Goal: Information Seeking & Learning: Learn about a topic

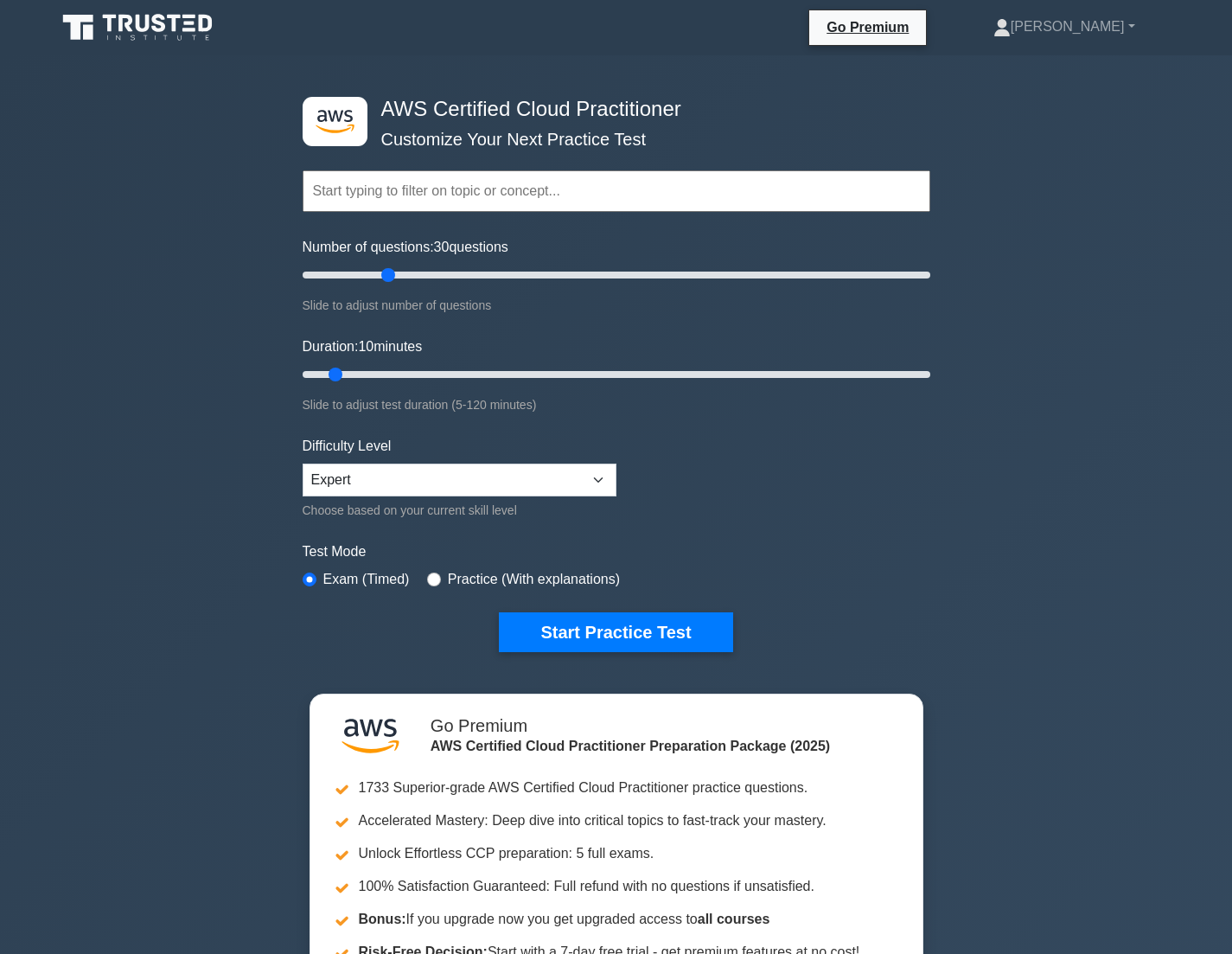
drag, startPoint x: 326, startPoint y: 267, endPoint x: 388, endPoint y: 272, distance: 62.2
type input "30"
click at [388, 272] on input "Number of questions: 30 questions" at bounding box center [616, 274] width 628 height 20
drag, startPoint x: 338, startPoint y: 362, endPoint x: 487, endPoint y: 361, distance: 149.0
type input "40"
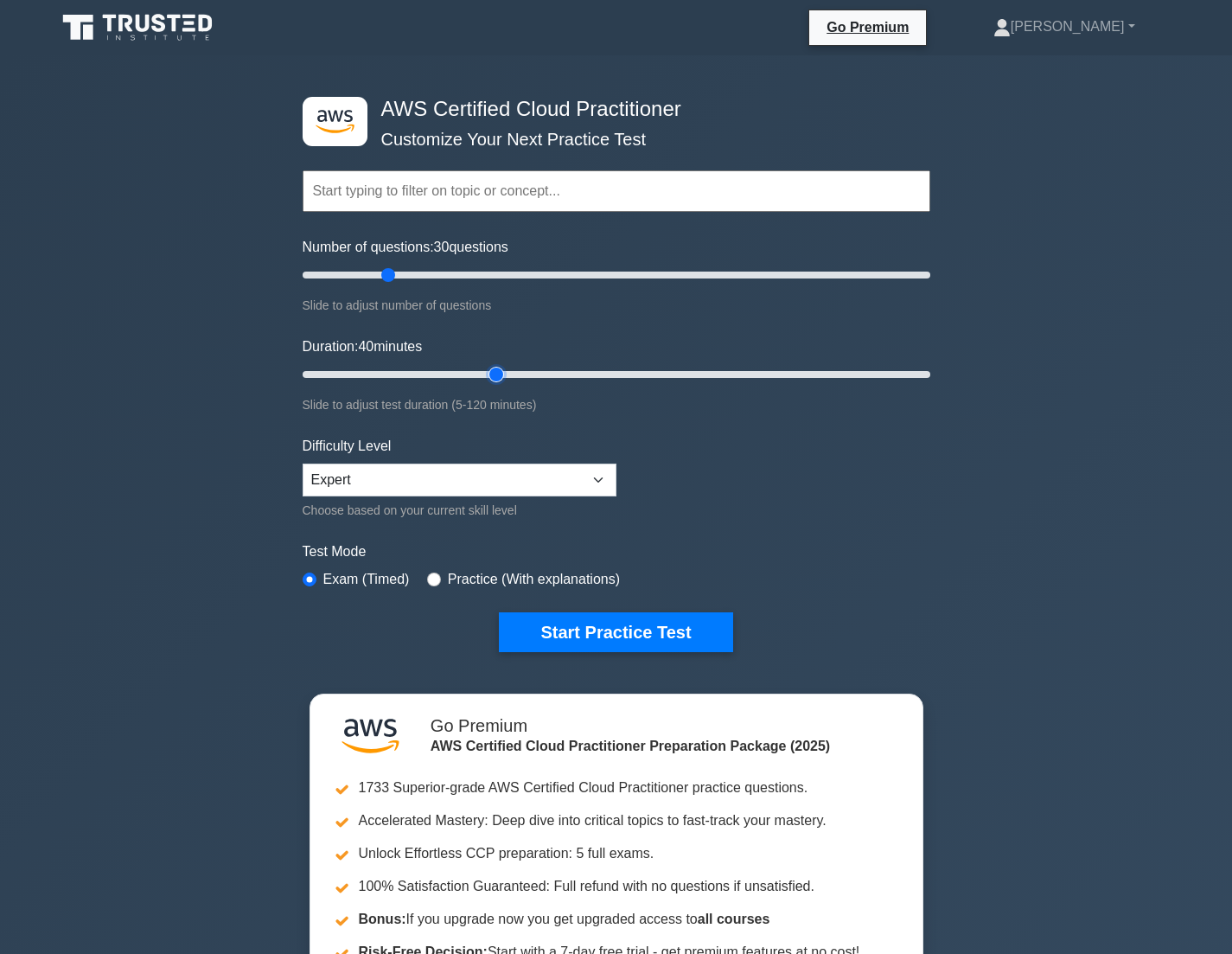
click at [490, 366] on input "Duration: 40 minutes" at bounding box center [616, 374] width 628 height 20
click at [663, 624] on button "Start Practice Test" at bounding box center [616, 631] width 234 height 40
click at [413, 470] on select "Beginner Intermediate Expert" at bounding box center [459, 480] width 314 height 33
click at [302, 463] on select "Beginner Intermediate Expert" at bounding box center [459, 480] width 314 height 33
click at [436, 464] on select "Beginner Intermediate Expert" at bounding box center [459, 480] width 314 height 33
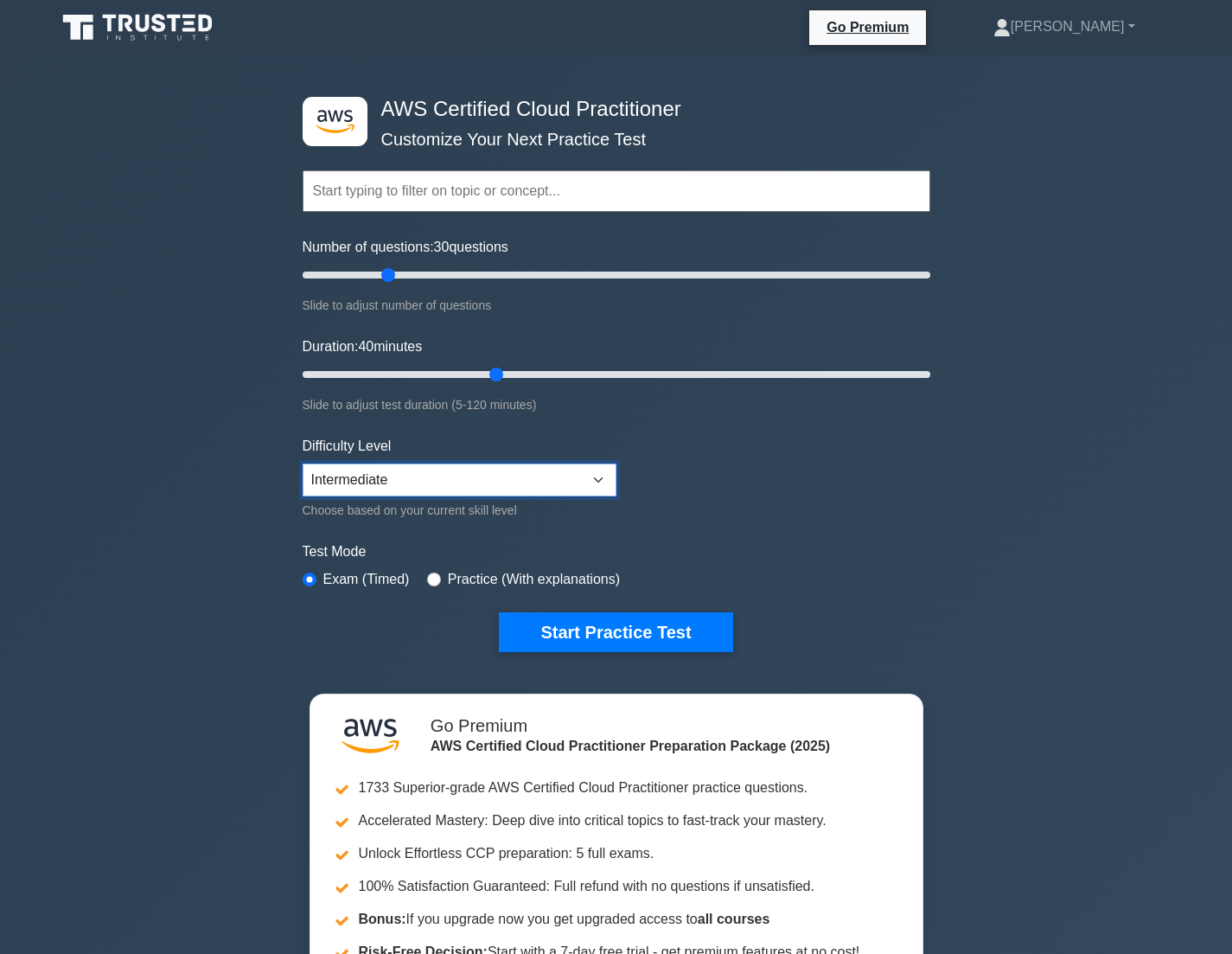
click at [302, 463] on select "Beginner Intermediate Expert" at bounding box center [459, 480] width 314 height 33
click at [432, 464] on select "Beginner Intermediate Expert" at bounding box center [459, 480] width 314 height 33
select select "intermediate"
click at [302, 463] on select "Beginner Intermediate Expert" at bounding box center [459, 480] width 314 height 33
drag, startPoint x: 392, startPoint y: 272, endPoint x: 420, endPoint y: 273, distance: 28.0
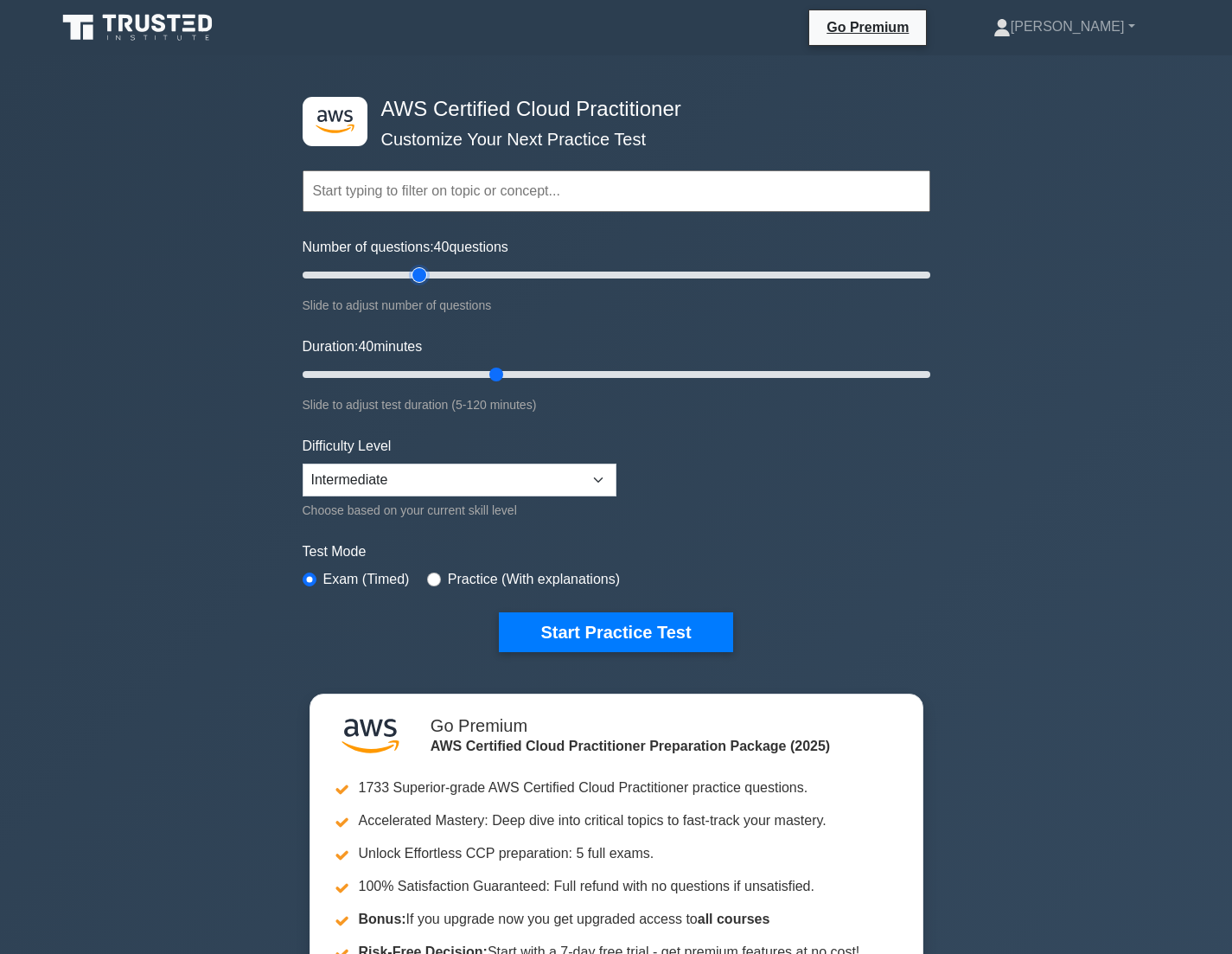
type input "40"
click at [420, 273] on input "Number of questions: 40 questions" at bounding box center [616, 274] width 628 height 20
drag, startPoint x: 660, startPoint y: 617, endPoint x: 597, endPoint y: 588, distance: 69.4
click at [660, 617] on button "Start Practice Test" at bounding box center [616, 631] width 234 height 40
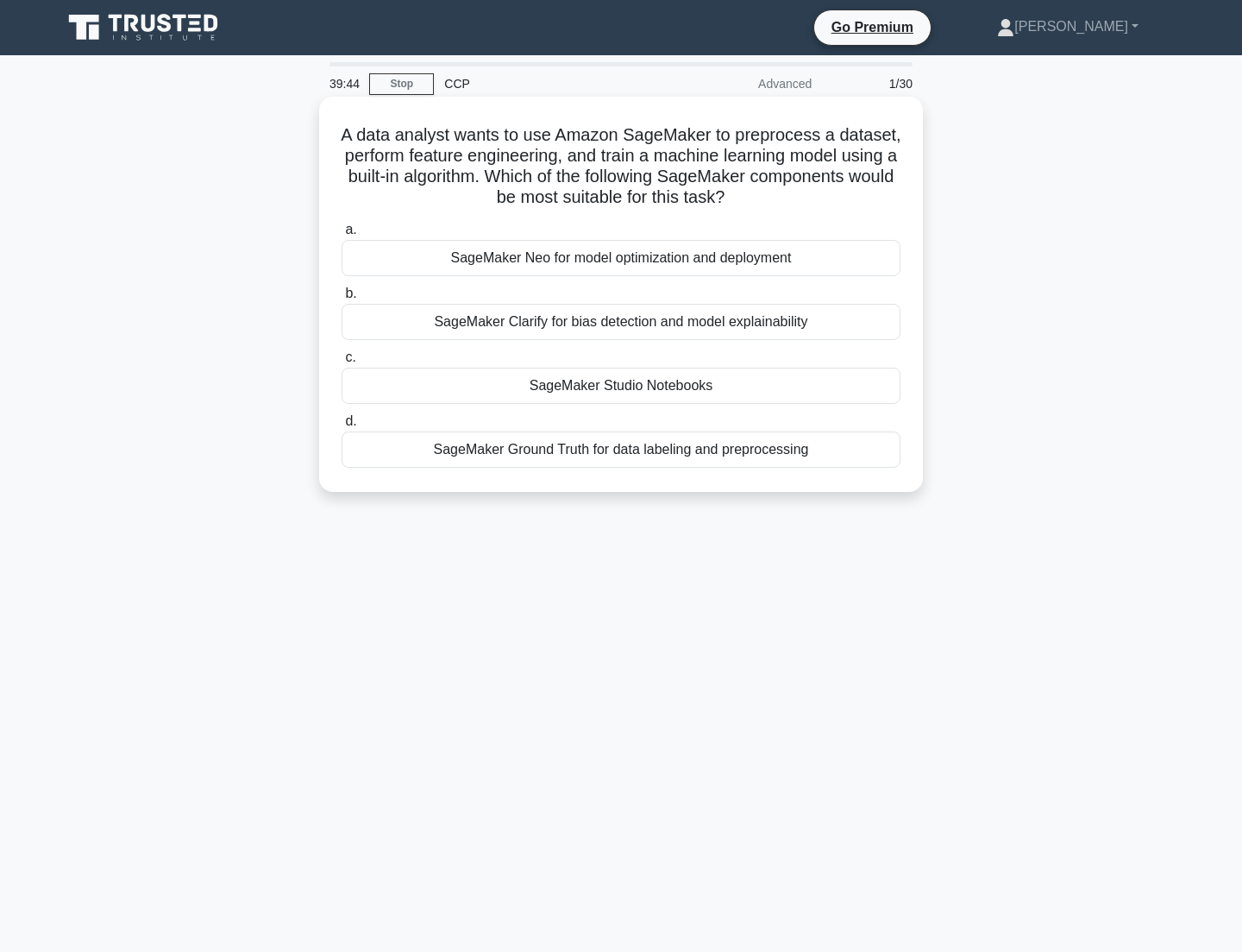
click at [737, 248] on div "SageMaker Neo for model optimization and deployment" at bounding box center [621, 258] width 559 height 37
click at [342, 235] on input "a. SageMaker Neo for model optimization and deployment" at bounding box center [342, 230] width 0 height 12
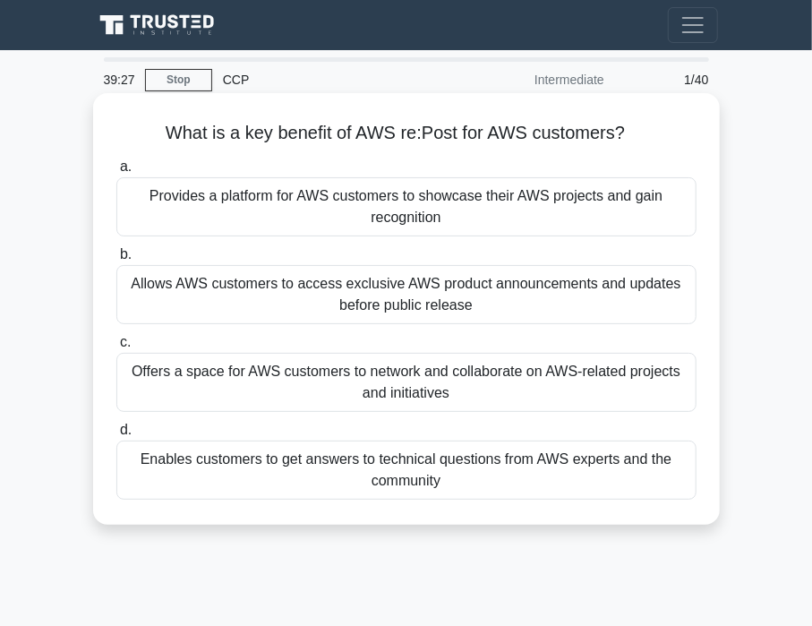
click at [454, 378] on div "Offers a space for AWS customers to network and collaborate on AWS-related proj…" at bounding box center [406, 382] width 580 height 59
click at [116, 348] on input "c. Offers a space for AWS customers to network and collaborate on AWS-related p…" at bounding box center [116, 343] width 0 height 12
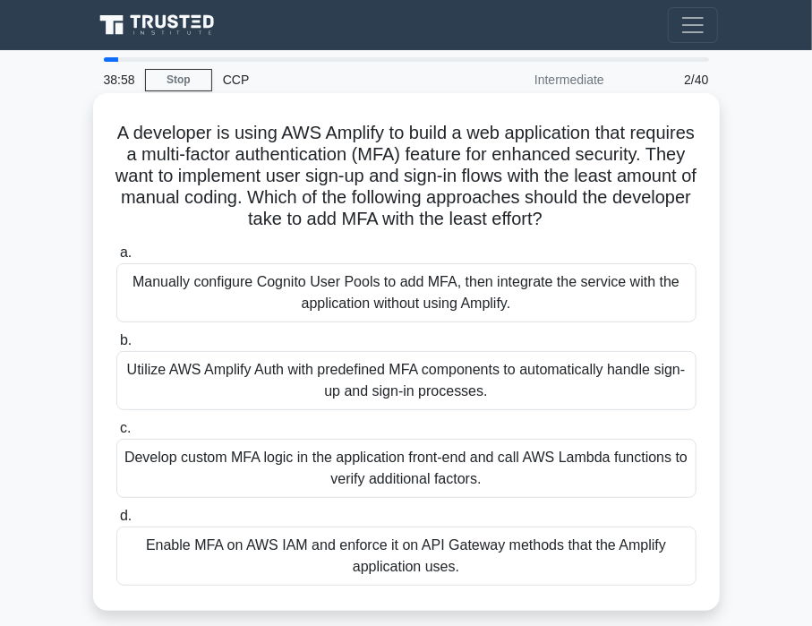
click at [399, 465] on div "Develop custom MFA logic in the application front-end and call AWS Lambda funct…" at bounding box center [406, 468] width 580 height 59
click at [116, 434] on input "c. Develop custom MFA logic in the application front-end and call AWS Lambda fu…" at bounding box center [116, 429] width 0 height 12
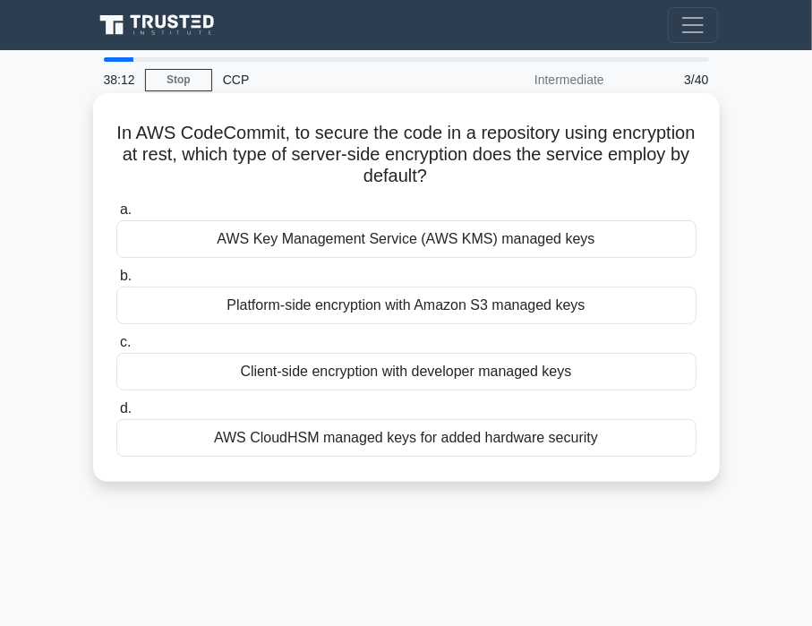
click at [514, 243] on div "AWS Key Management Service (AWS KMS) managed keys" at bounding box center [406, 239] width 580 height 38
click at [116, 216] on input "a. AWS Key Management Service (AWS KMS) managed keys" at bounding box center [116, 210] width 0 height 12
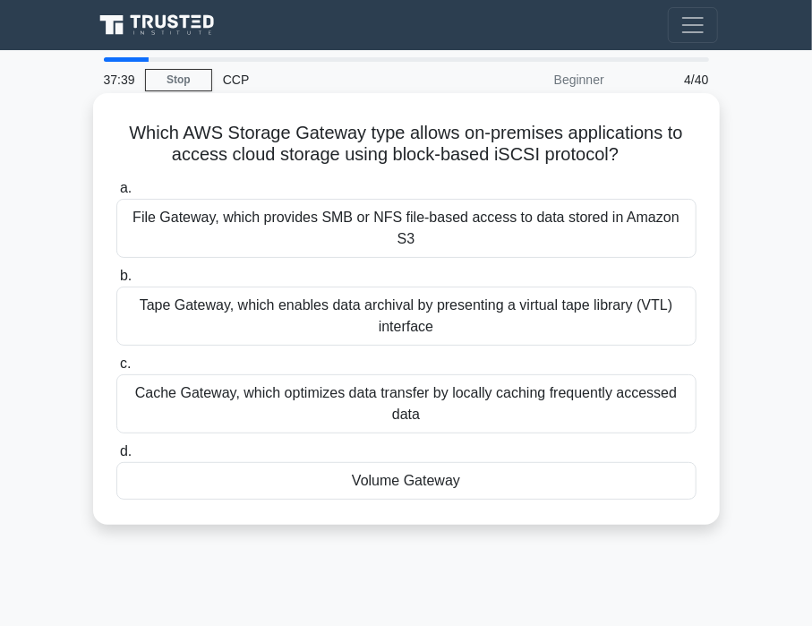
click at [309, 223] on div "File Gateway, which provides SMB or NFS file-based access to data stored in Ama…" at bounding box center [406, 228] width 580 height 59
click at [116, 194] on input "a. File Gateway, which provides SMB or NFS file-based access to data stored in …" at bounding box center [116, 189] width 0 height 12
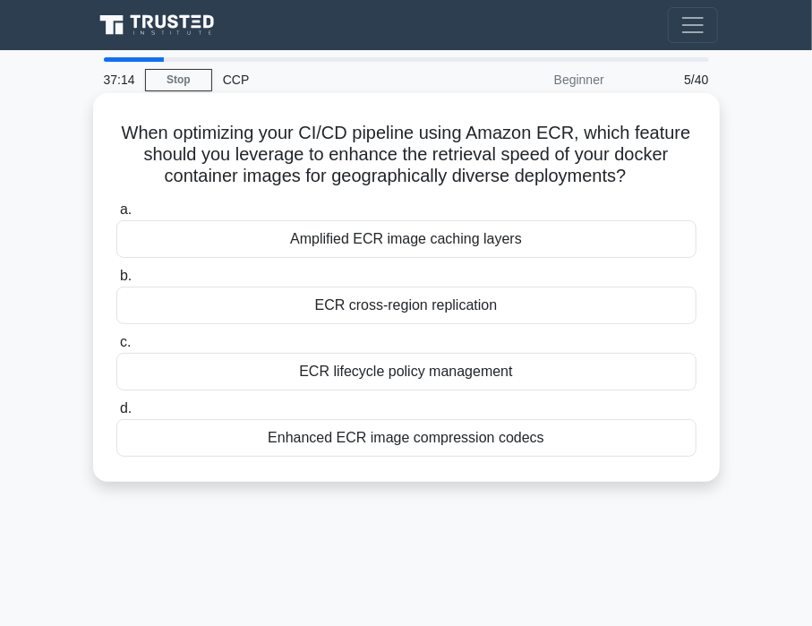
click at [339, 305] on div "ECR cross-region replication" at bounding box center [406, 306] width 580 height 38
click at [116, 282] on input "b. ECR cross-region replication" at bounding box center [116, 276] width 0 height 12
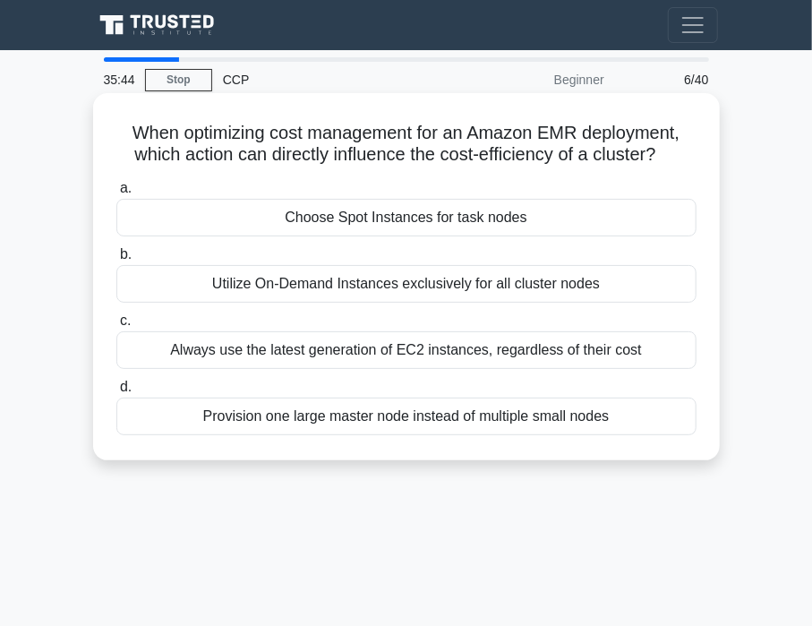
click at [447, 219] on div "Choose Spot Instances for task nodes" at bounding box center [406, 218] width 580 height 38
click at [116, 194] on input "a. Choose Spot Instances for task nodes" at bounding box center [116, 189] width 0 height 12
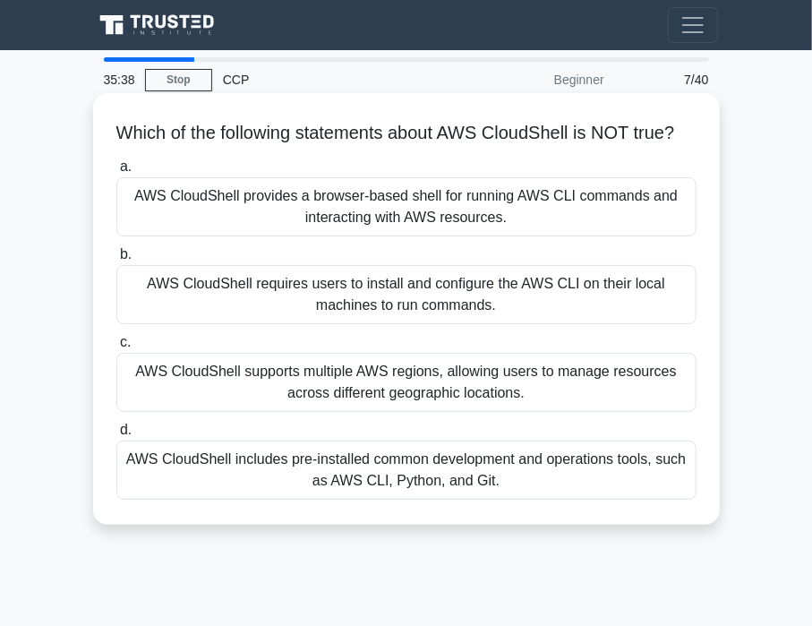
click at [442, 295] on div "AWS CloudShell requires users to install and configure the AWS CLI on their loc…" at bounding box center [406, 294] width 580 height 59
click at [116, 261] on input "b. AWS CloudShell requires users to install and configure the AWS CLI on their …" at bounding box center [116, 255] width 0 height 12
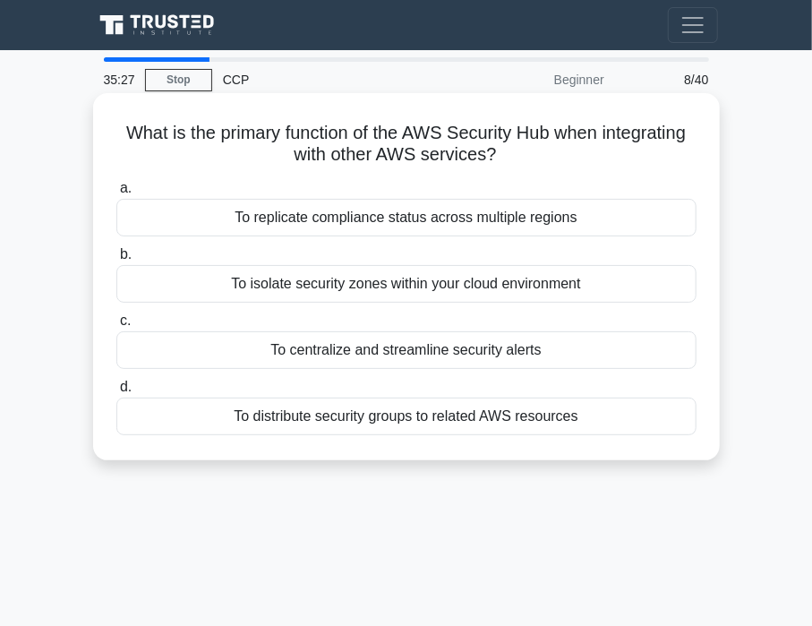
click at [457, 347] on div "To centralize and streamline security alerts" at bounding box center [406, 350] width 580 height 38
click at [116, 327] on input "c. To centralize and streamline security alerts" at bounding box center [116, 321] width 0 height 12
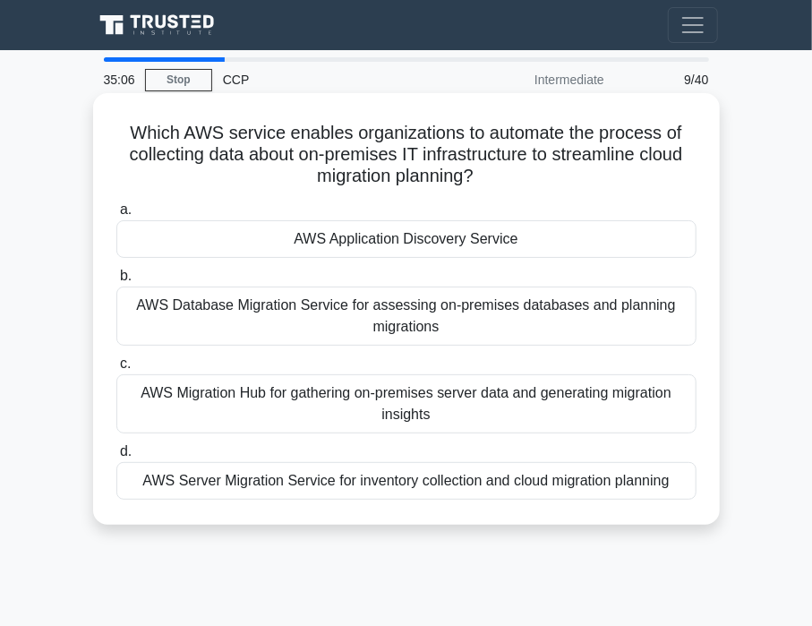
click at [381, 409] on div "AWS Migration Hub for gathering on-premises server data and generating migratio…" at bounding box center [406, 403] width 580 height 59
click at [116, 370] on input "c. AWS Migration Hub for gathering on-premises server data and generating migra…" at bounding box center [116, 364] width 0 height 12
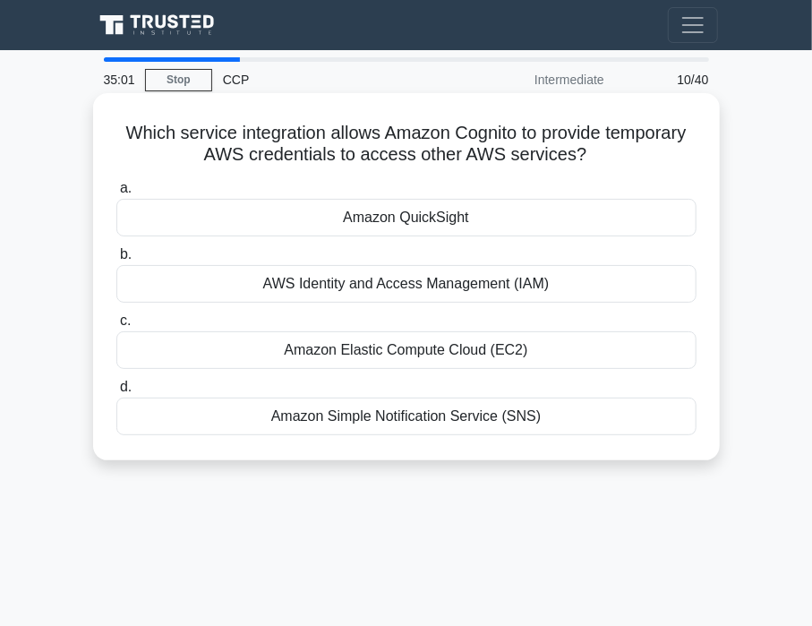
click at [304, 275] on div "AWS Identity and Access Management (IAM)" at bounding box center [406, 284] width 580 height 38
click at [116, 261] on input "b. AWS Identity and Access Management (IAM)" at bounding box center [116, 255] width 0 height 12
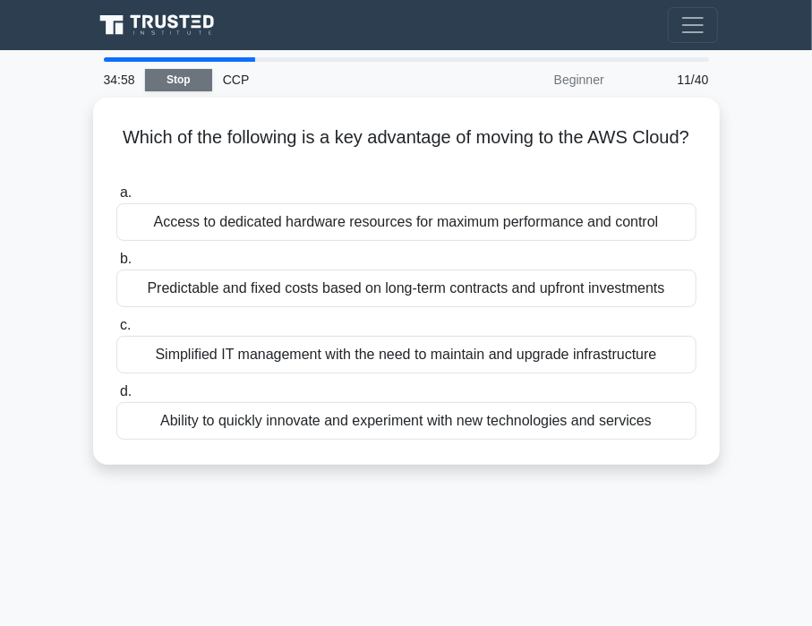
click at [189, 80] on link "Stop" at bounding box center [178, 80] width 67 height 22
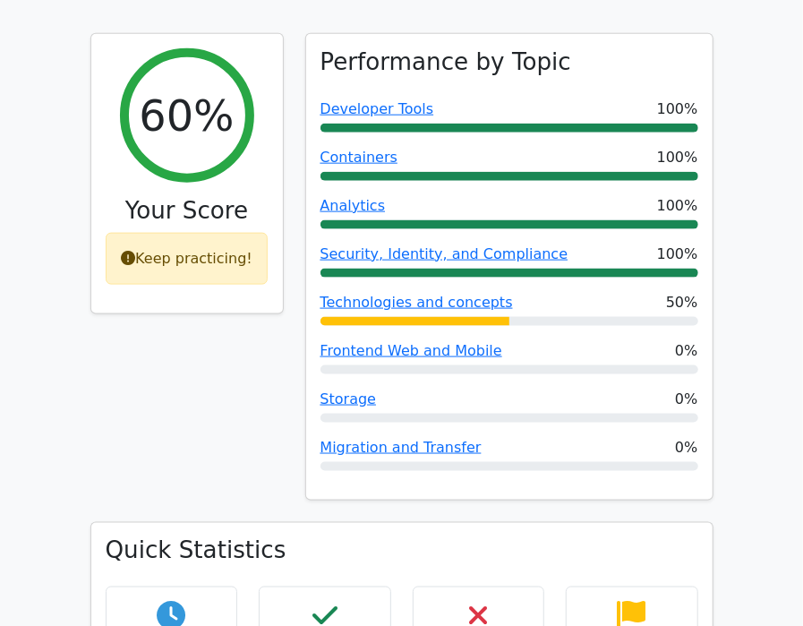
scroll to position [749, 0]
